Goal: Navigation & Orientation: Find specific page/section

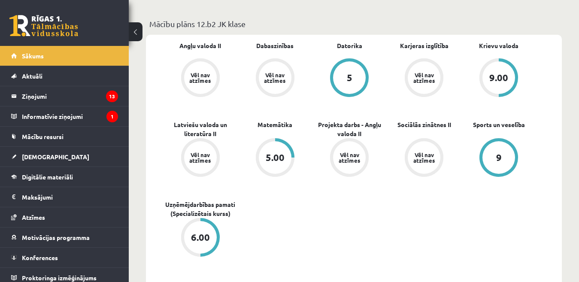
scroll to position [258, 0]
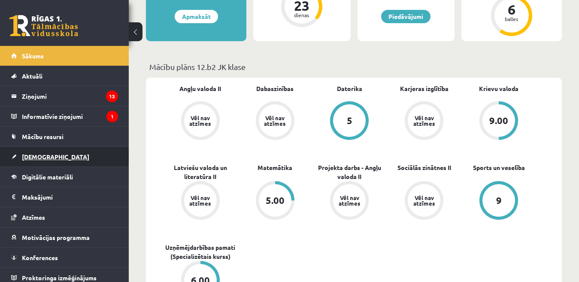
click at [39, 160] on span "[DEMOGRAPHIC_DATA]" at bounding box center [55, 157] width 67 height 8
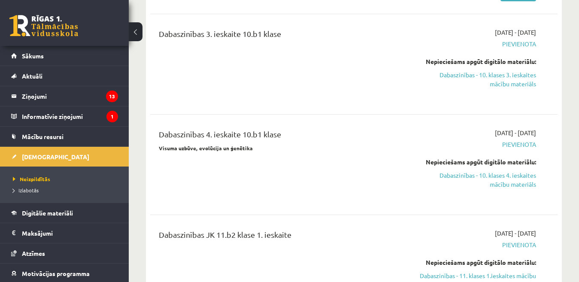
scroll to position [558, 0]
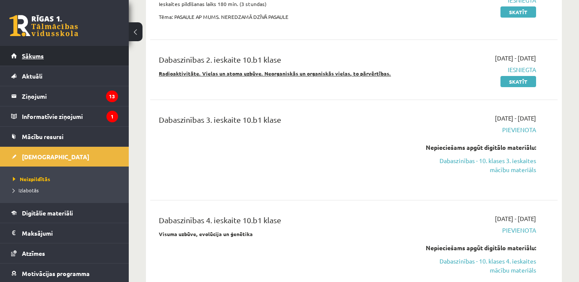
click at [41, 53] on span "Sākums" at bounding box center [33, 56] width 22 height 8
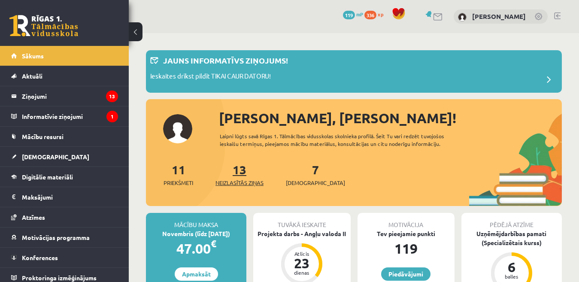
click at [256, 186] on span "Neizlasītās ziņas" at bounding box center [240, 183] width 48 height 9
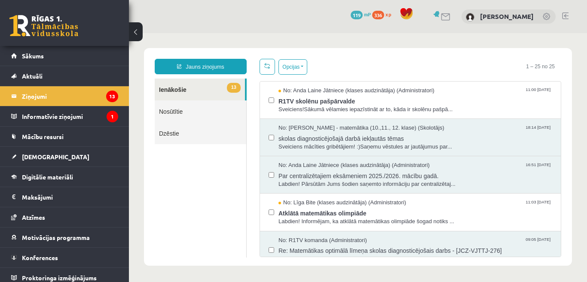
click at [567, 15] on link at bounding box center [565, 15] width 6 height 7
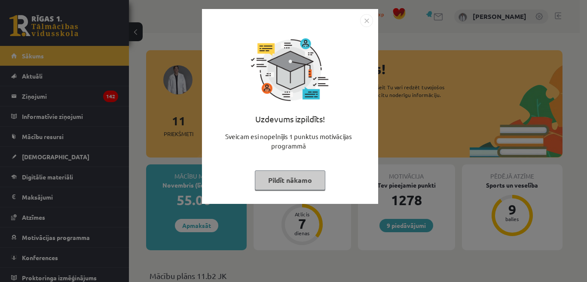
click at [304, 182] on button "Pildīt nākamo" at bounding box center [290, 181] width 70 height 20
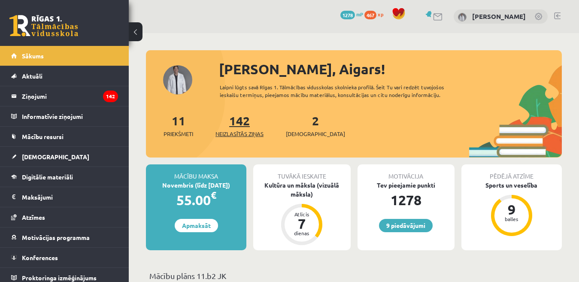
click at [246, 133] on span "Neizlasītās ziņas" at bounding box center [240, 134] width 48 height 9
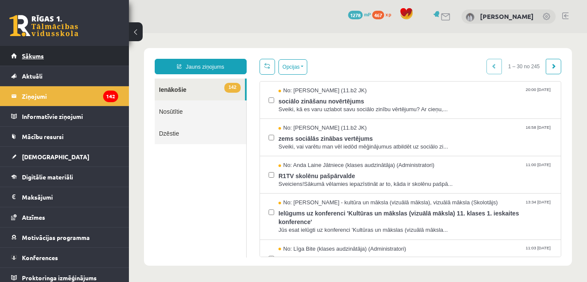
click at [35, 54] on span "Sākums" at bounding box center [33, 56] width 22 height 8
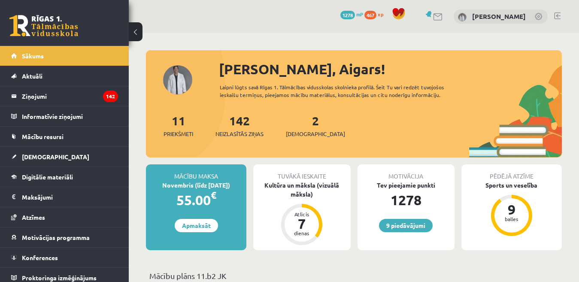
click at [557, 16] on link at bounding box center [557, 15] width 6 height 7
